Goal: Task Accomplishment & Management: Complete application form

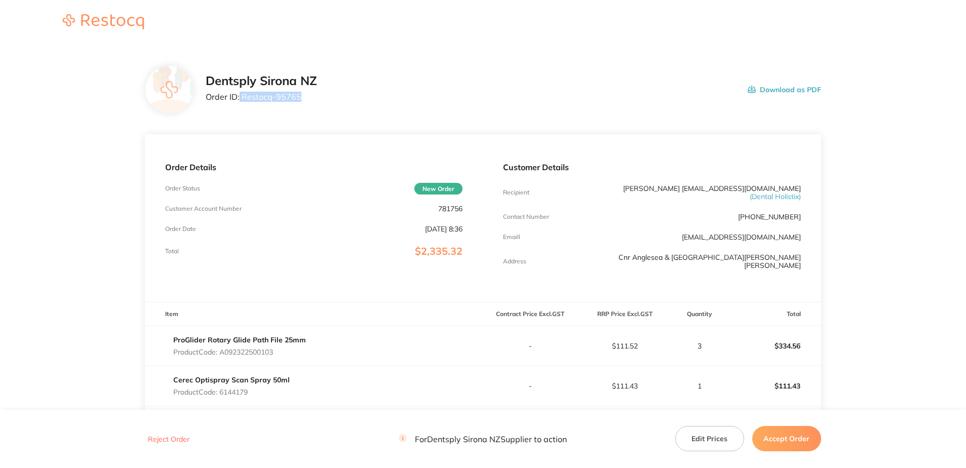
drag, startPoint x: 294, startPoint y: 97, endPoint x: 240, endPoint y: 99, distance: 54.3
click at [240, 99] on p "Order ID: Restocq- 95765" at bounding box center [261, 96] width 111 height 9
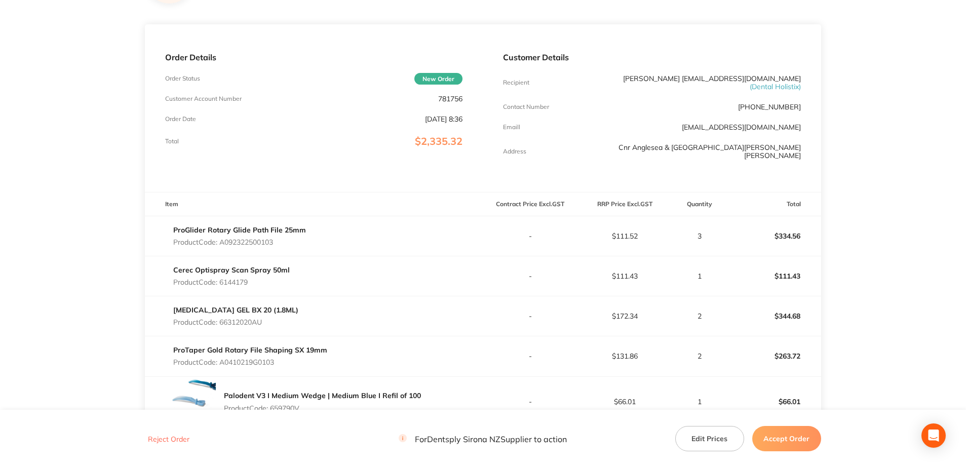
scroll to position [253, 0]
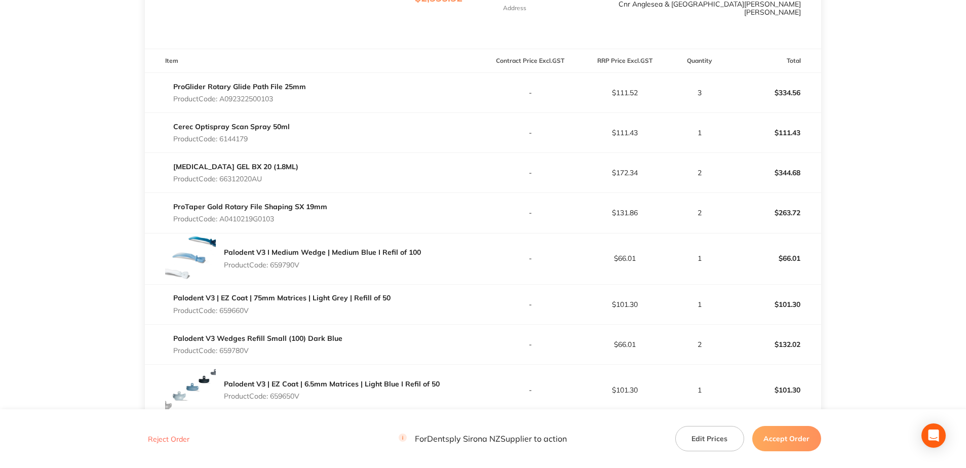
drag, startPoint x: 283, startPoint y: 103, endPoint x: 222, endPoint y: 102, distance: 60.3
click at [222, 102] on div "ProGlider Rotary Glide Path File 25mm Product Code: A092322500103" at bounding box center [239, 93] width 133 height 28
copy p "A092322500103"
drag, startPoint x: 246, startPoint y: 139, endPoint x: 221, endPoint y: 140, distance: 25.3
click at [221, 140] on p "Product Code: 6144179" at bounding box center [231, 139] width 117 height 8
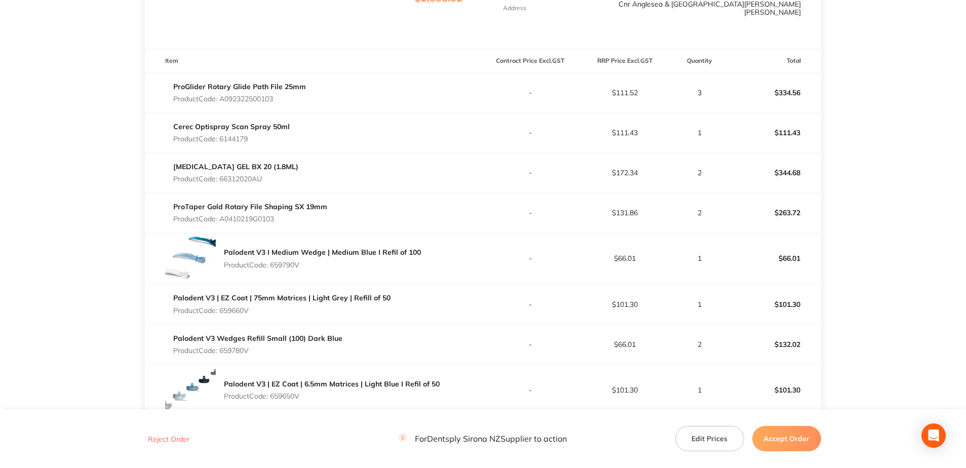
copy p "6144179"
drag, startPoint x: 269, startPoint y: 182, endPoint x: 221, endPoint y: 180, distance: 48.2
click at [221, 180] on div "[MEDICAL_DATA] GEL BX 20 (1.8ML) Product Code: 66312020AU" at bounding box center [314, 173] width 338 height 28
copy p "66312020AU"
drag, startPoint x: 267, startPoint y: 224, endPoint x: 223, endPoint y: 222, distance: 43.6
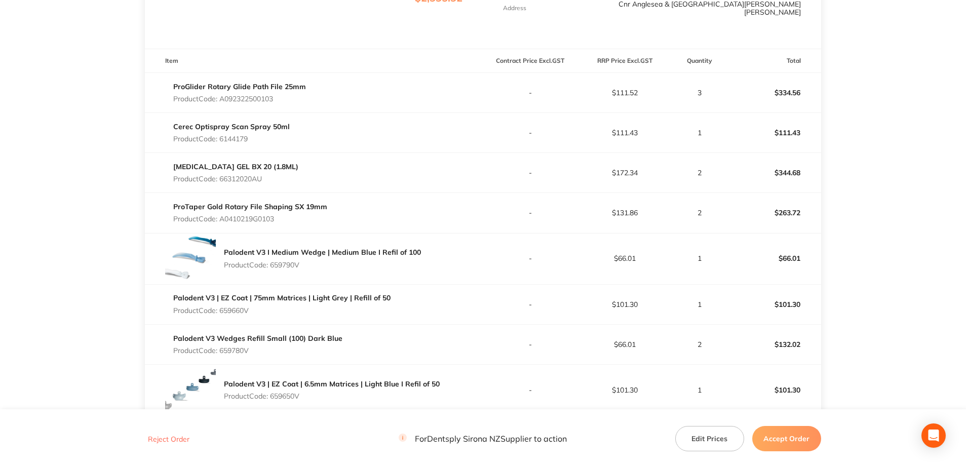
click at [223, 222] on div "ProTaper Gold Rotary File Shaping SX 19mm Product Code: A0410219G0103" at bounding box center [250, 213] width 154 height 28
copy p "A0410219G0103"
drag, startPoint x: 305, startPoint y: 268, endPoint x: 271, endPoint y: 270, distance: 33.5
click at [271, 270] on div "Palodent V3 I Medium Wedge | Medium Blue I Refil of 100 Product Code: 659790V" at bounding box center [322, 258] width 197 height 28
copy p "659790V"
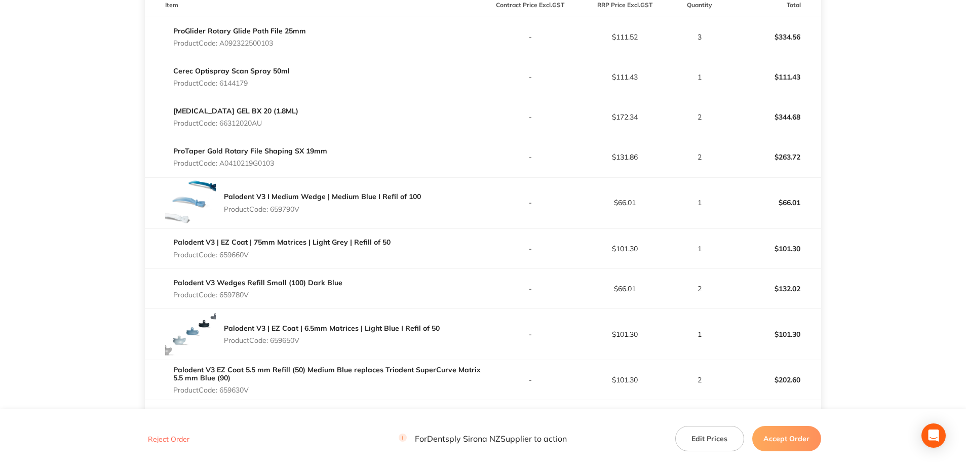
scroll to position [456, 0]
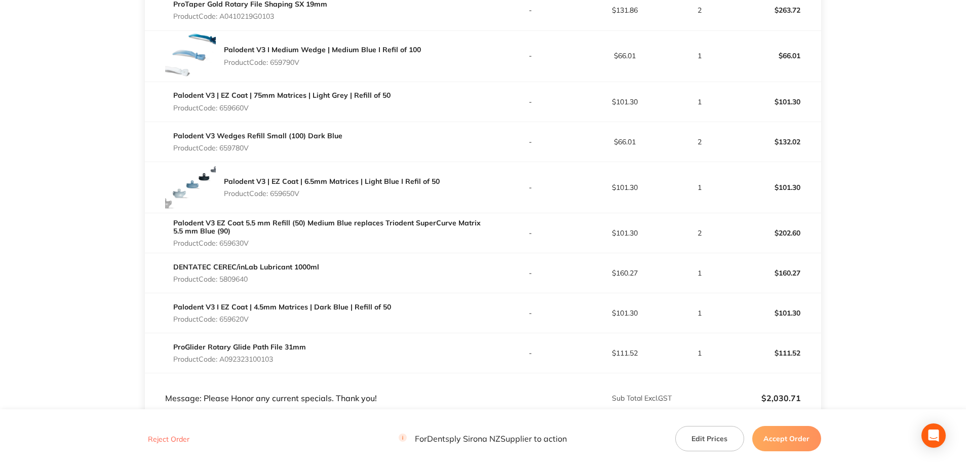
drag, startPoint x: 251, startPoint y: 111, endPoint x: 223, endPoint y: 111, distance: 28.4
click at [223, 111] on p "Product Code: 659660V" at bounding box center [281, 108] width 217 height 8
copy p "659660V"
drag, startPoint x: 248, startPoint y: 147, endPoint x: 218, endPoint y: 148, distance: 29.4
click at [218, 148] on p "Product Code: 659780V" at bounding box center [257, 148] width 169 height 8
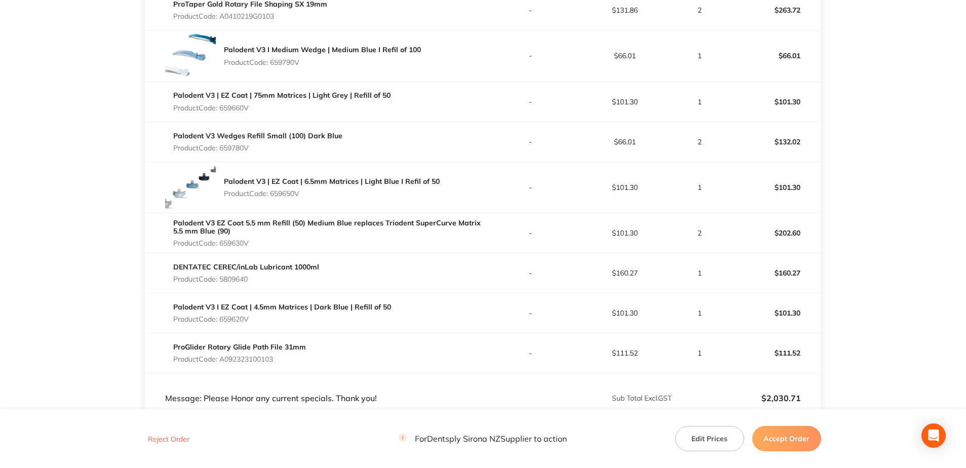
copy p "659780V"
drag, startPoint x: 310, startPoint y: 198, endPoint x: 273, endPoint y: 201, distance: 37.1
click at [273, 201] on div "Palodent V3 | EZ Coat | 6.5mm Matrices | Light Blue I Refil of 50 Product Code:…" at bounding box center [332, 187] width 216 height 28
copy p "659650V"
drag, startPoint x: 254, startPoint y: 244, endPoint x: 220, endPoint y: 246, distance: 34.0
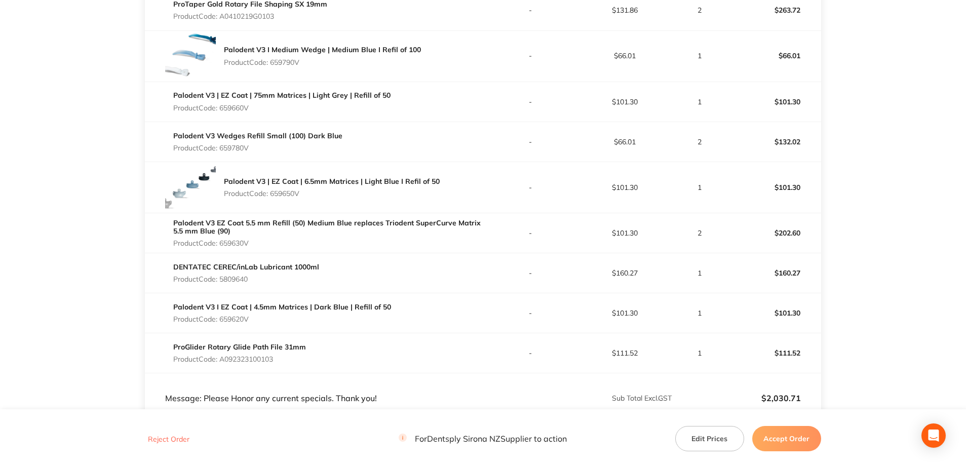
click at [220, 246] on p "Product Code: 659630V" at bounding box center [328, 243] width 310 height 8
copy p "659630V"
drag, startPoint x: 251, startPoint y: 281, endPoint x: 223, endPoint y: 281, distance: 27.9
click at [223, 281] on p "Product Code: 5809640" at bounding box center [246, 279] width 146 height 8
copy p "5809640"
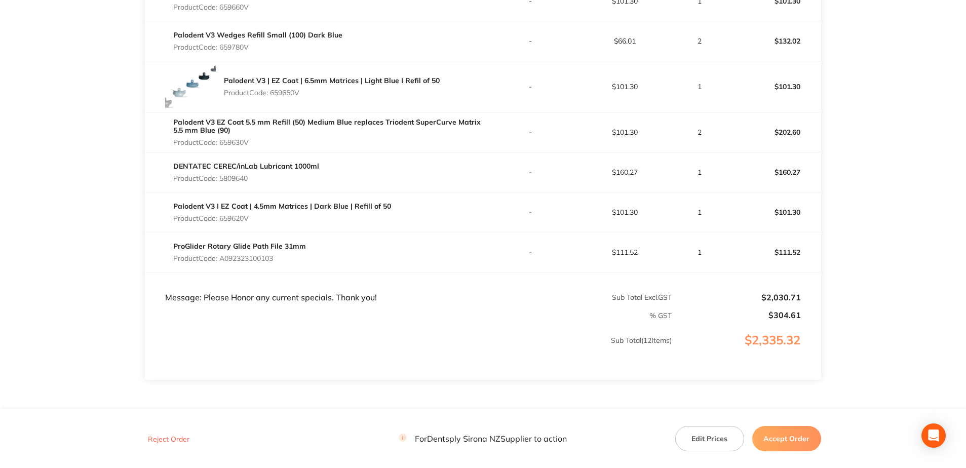
scroll to position [557, 0]
drag, startPoint x: 254, startPoint y: 218, endPoint x: 223, endPoint y: 218, distance: 30.9
click at [223, 218] on p "Product Code: 659620V" at bounding box center [282, 218] width 218 height 8
drag, startPoint x: 269, startPoint y: 260, endPoint x: 221, endPoint y: 260, distance: 47.6
click at [221, 260] on p "Product Code: A092323100103" at bounding box center [239, 258] width 133 height 8
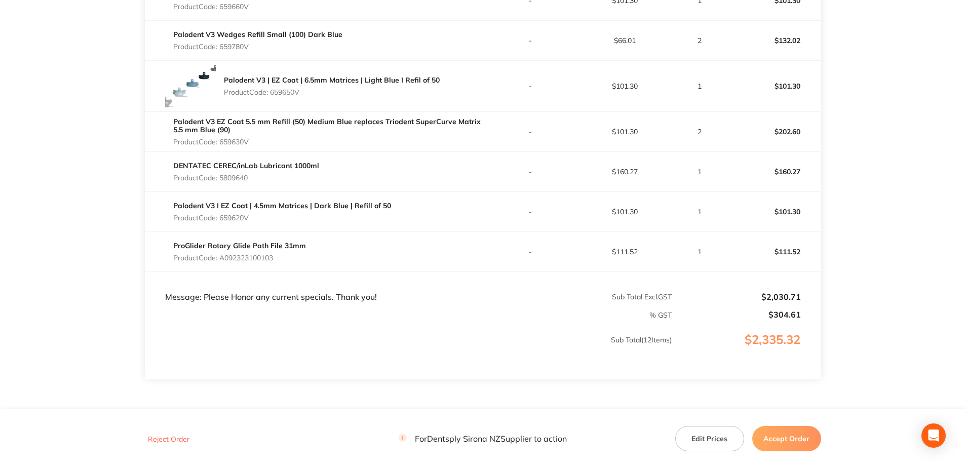
click at [806, 439] on button "Accept Order" at bounding box center [787, 438] width 69 height 25
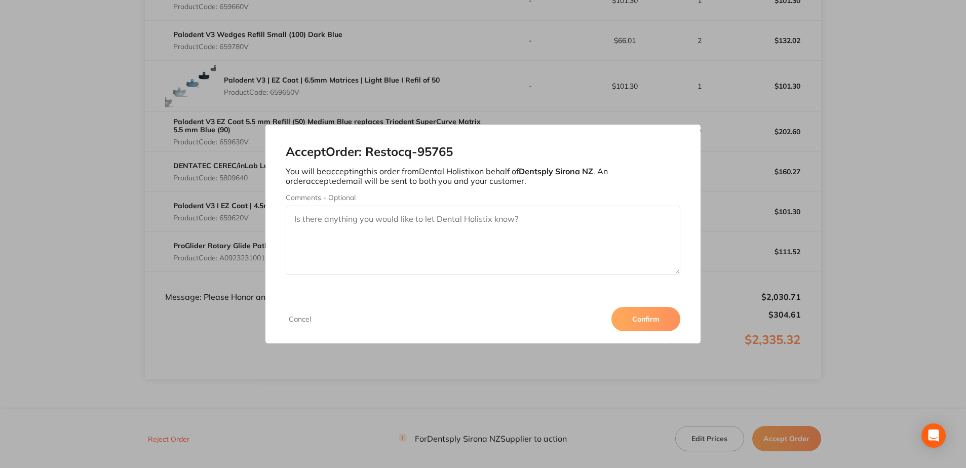
click at [644, 326] on button "Confirm" at bounding box center [646, 319] width 69 height 24
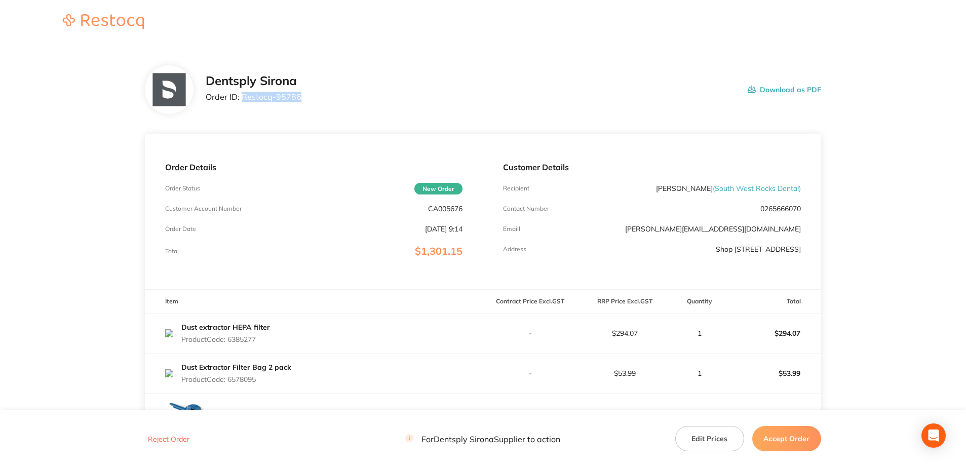
drag, startPoint x: 304, startPoint y: 98, endPoint x: 244, endPoint y: 102, distance: 60.0
click at [244, 102] on div "Dentsply Sirona Order ID: Restocq- 95786 Download as PDF" at bounding box center [514, 89] width 616 height 31
copy p "Restocq- 95786"
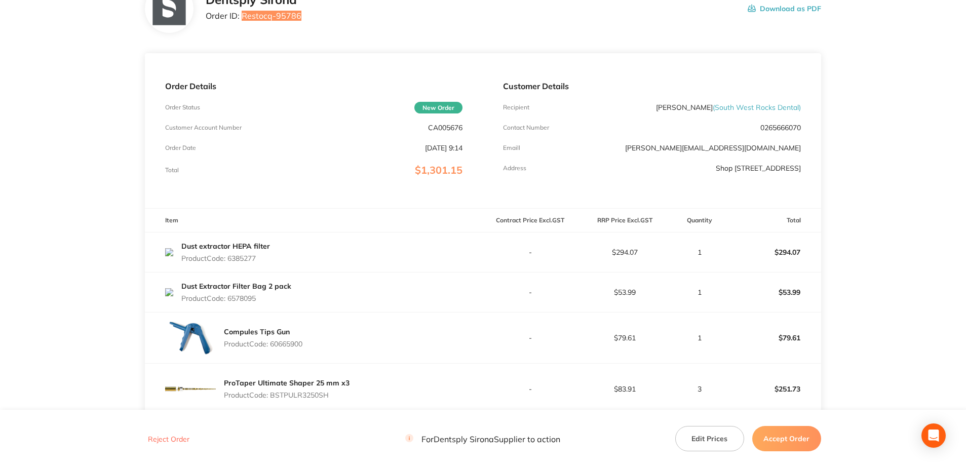
scroll to position [253, 0]
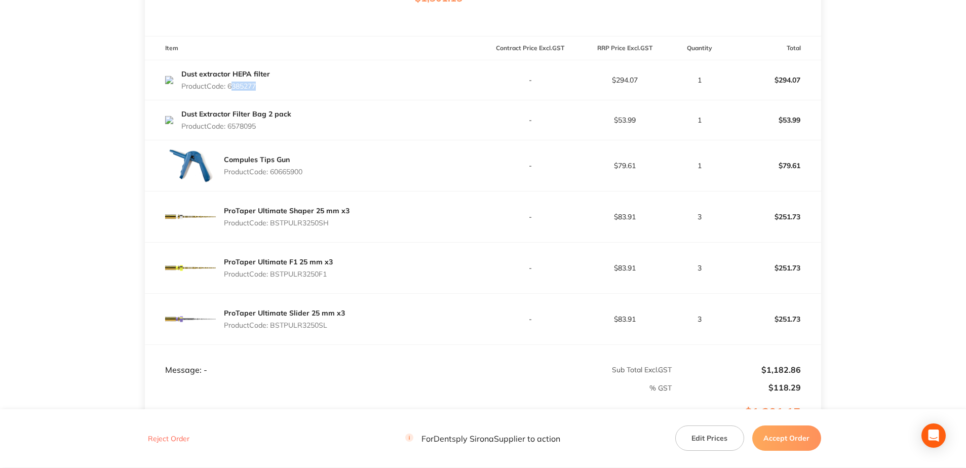
drag, startPoint x: 255, startPoint y: 84, endPoint x: 229, endPoint y: 84, distance: 26.4
click at [229, 84] on p "Product Code: 6385277" at bounding box center [225, 86] width 89 height 8
drag, startPoint x: 229, startPoint y: 84, endPoint x: 275, endPoint y: 87, distance: 45.7
click at [282, 87] on div "Dust extractor HEPA filter Product Code: 6385277" at bounding box center [314, 80] width 338 height 28
drag, startPoint x: 264, startPoint y: 87, endPoint x: 230, endPoint y: 88, distance: 34.5
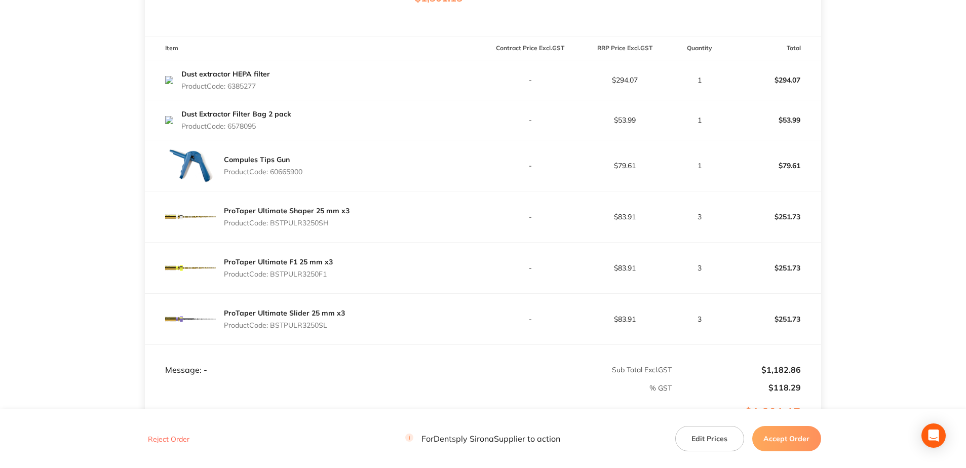
click at [230, 88] on p "Product Code: 6385277" at bounding box center [225, 86] width 89 height 8
copy p "6385277"
drag, startPoint x: 262, startPoint y: 126, endPoint x: 231, endPoint y: 128, distance: 30.5
click at [231, 128] on p "Product Code: 6578095" at bounding box center [236, 126] width 110 height 8
copy p "6578095"
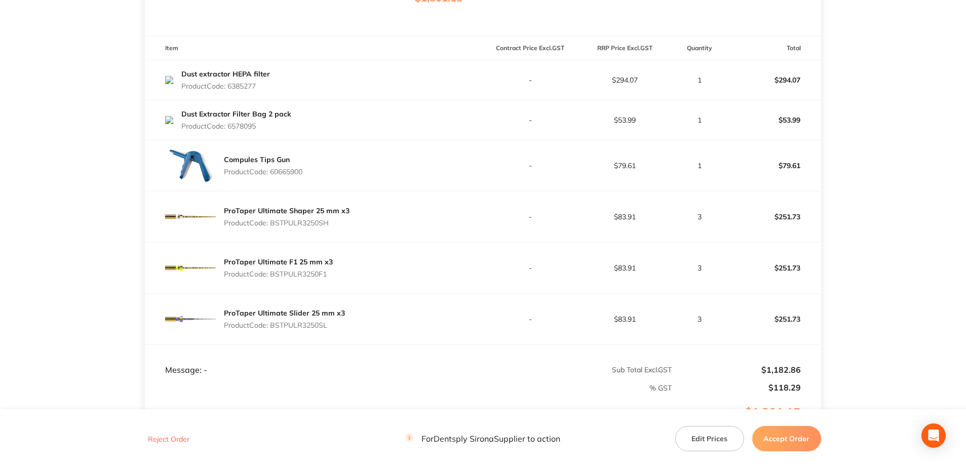
drag, startPoint x: 315, startPoint y: 179, endPoint x: 271, endPoint y: 178, distance: 43.6
click at [271, 178] on div "Compules Tips Gun Product Code: 60665900" at bounding box center [314, 165] width 338 height 51
copy p "60665900"
drag, startPoint x: 337, startPoint y: 229, endPoint x: 274, endPoint y: 227, distance: 63.4
click at [274, 227] on div "ProTaper Ultimate Shaper 25 mm x3 Product Code: BSTPULR3250SH" at bounding box center [287, 217] width 126 height 28
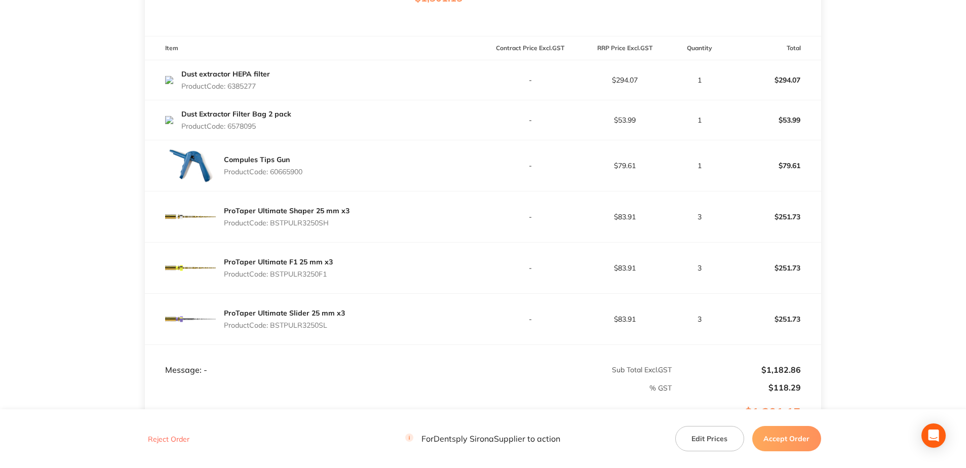
copy p "BSTPULR3250SH"
drag, startPoint x: 330, startPoint y: 280, endPoint x: 272, endPoint y: 277, distance: 58.3
click at [272, 277] on div "ProTaper Ultimate F1 25 mm x3 Product Code: BSTPULR3250F1" at bounding box center [314, 268] width 338 height 51
copy p "BSTPULR3250F1"
drag, startPoint x: 332, startPoint y: 328, endPoint x: 273, endPoint y: 330, distance: 59.3
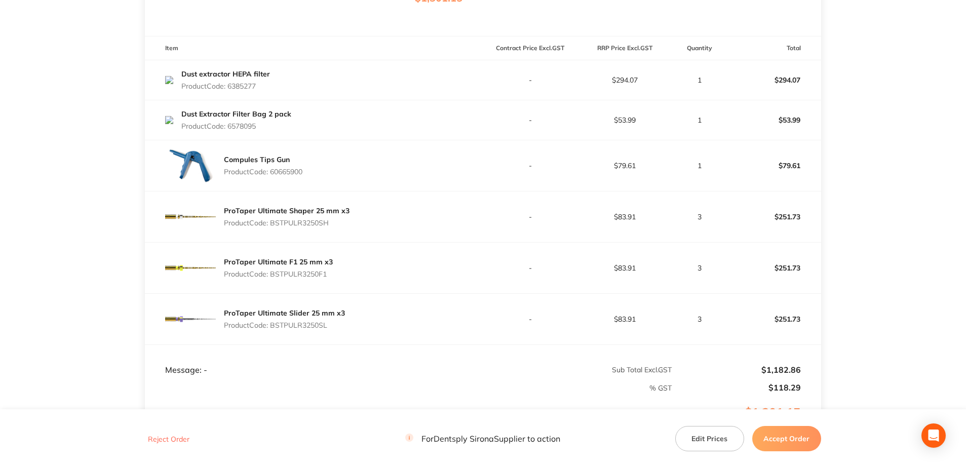
click at [273, 330] on div "ProTaper Ultimate Slider 25 mm x3 Product Code: BSTPULR3250SL" at bounding box center [284, 319] width 121 height 28
copy p "BSTPULR3250SL"
click at [790, 437] on button "Accept Order" at bounding box center [787, 438] width 69 height 25
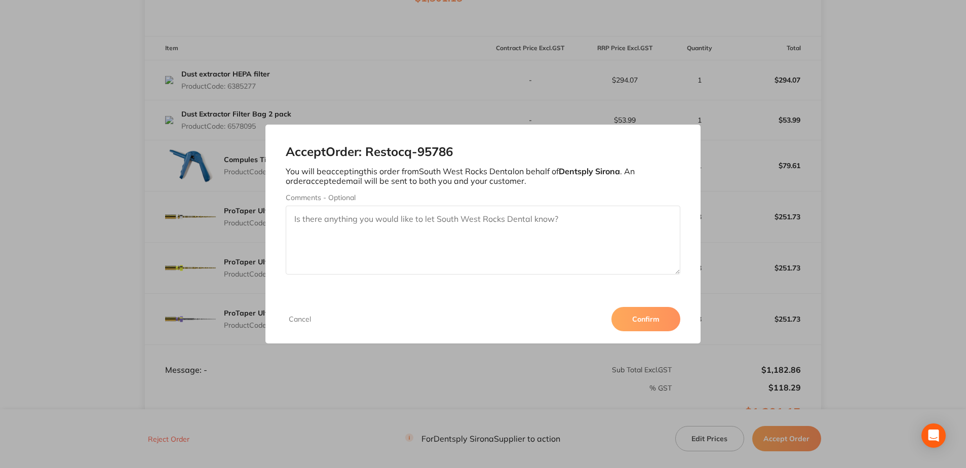
click at [638, 315] on button "Confirm" at bounding box center [646, 319] width 69 height 24
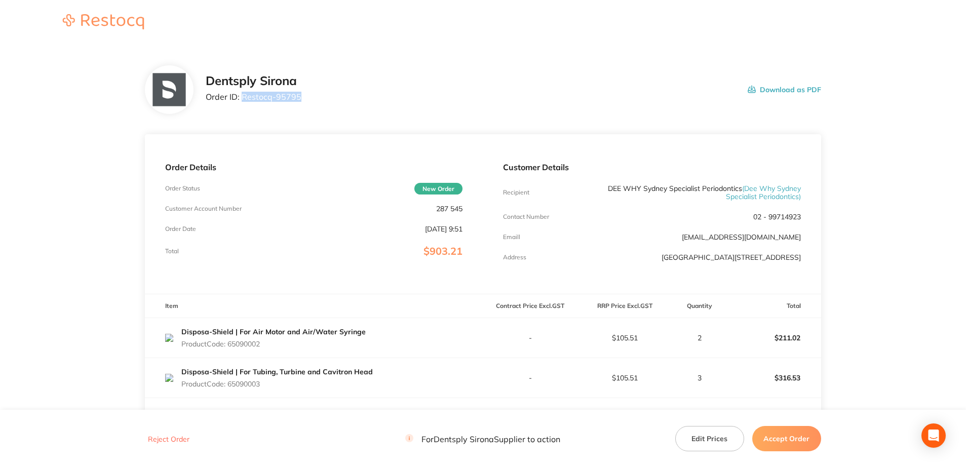
drag, startPoint x: 303, startPoint y: 106, endPoint x: 243, endPoint y: 104, distance: 60.3
click at [243, 104] on div "Dentsply Sirona Order ID: Restocq- 95795 Download as PDF" at bounding box center [483, 89] width 677 height 49
copy p "Restocq- 95795"
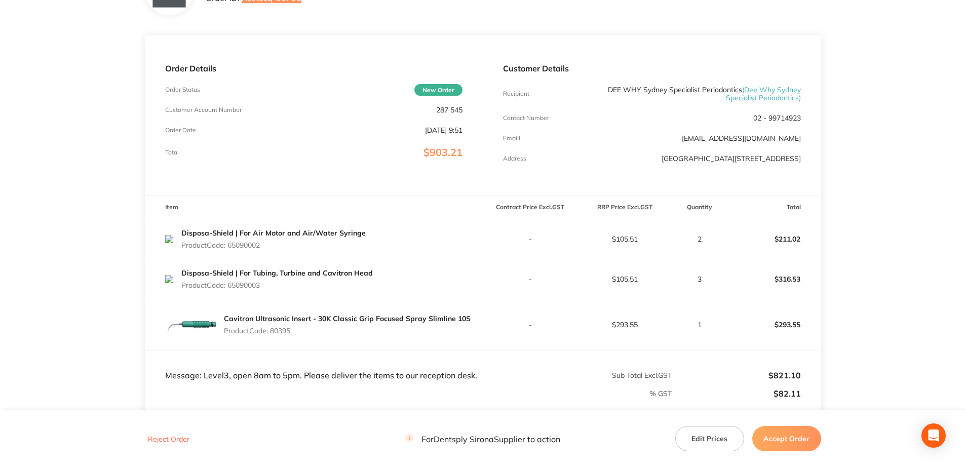
scroll to position [229, 0]
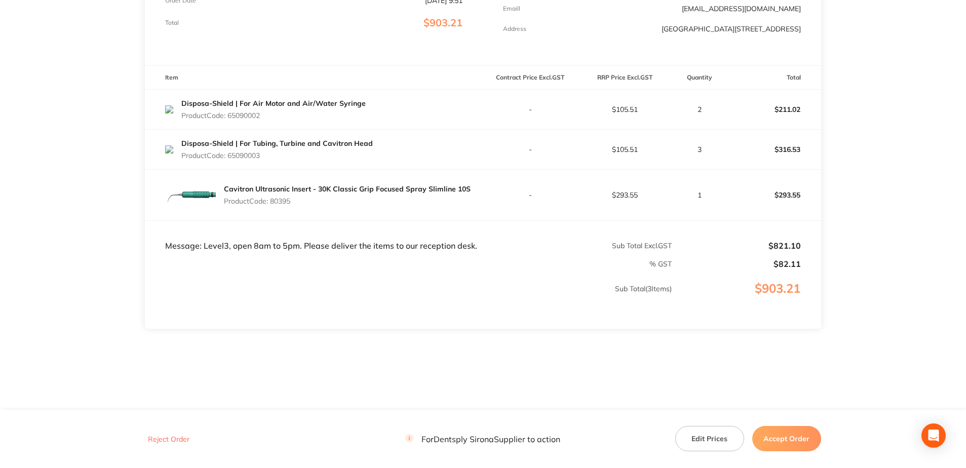
drag, startPoint x: 269, startPoint y: 114, endPoint x: 230, endPoint y: 121, distance: 40.3
click at [230, 121] on div "Disposa-Shield | For Air Motor and Air/Water Syringe Product Code: 65090002" at bounding box center [273, 109] width 184 height 28
copy p "65090002"
drag, startPoint x: 258, startPoint y: 159, endPoint x: 230, endPoint y: 159, distance: 27.9
click at [230, 159] on p "Product Code: 65090003" at bounding box center [277, 156] width 192 height 8
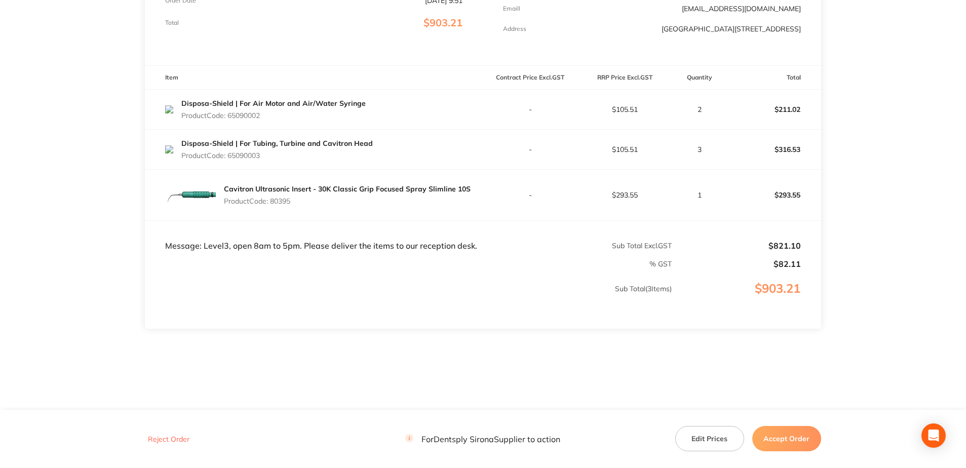
copy p "65090003"
drag, startPoint x: 295, startPoint y: 202, endPoint x: 274, endPoint y: 207, distance: 21.8
click at [274, 207] on div "Cavitron Ultrasonic Insert - 30K Classic Grip Focused Spray Slimline 10S Produc…" at bounding box center [347, 195] width 247 height 28
copy p "80395"
click at [784, 442] on button "Accept Order" at bounding box center [787, 438] width 69 height 25
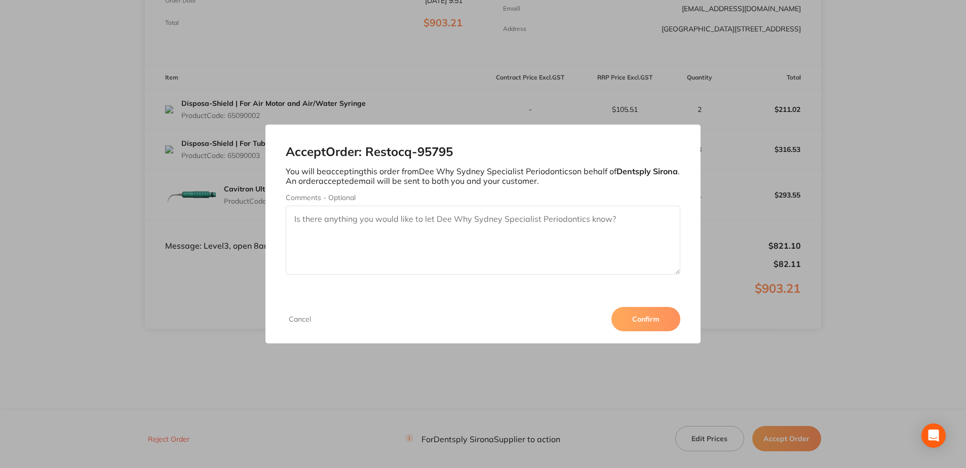
click at [647, 314] on button "Confirm" at bounding box center [646, 319] width 69 height 24
